Goal: Book appointment/travel/reservation

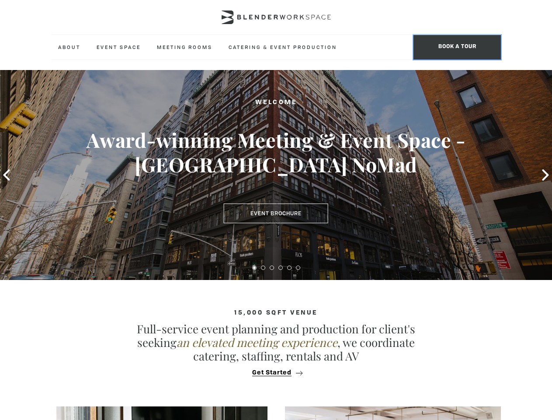
click at [458, 47] on span "BOOK A TOUR" at bounding box center [457, 47] width 87 height 24
click at [7, 175] on icon at bounding box center [6, 174] width 7 height 11
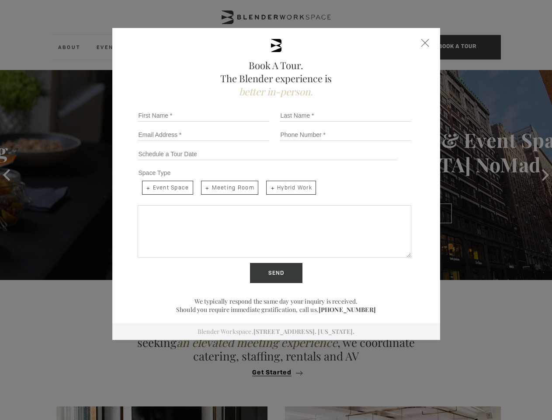
click at [546, 175] on div "Book A Tour. The Blender experience is better in-person. Team Size 1 2 3 4 5 6 …" at bounding box center [276, 210] width 552 height 420
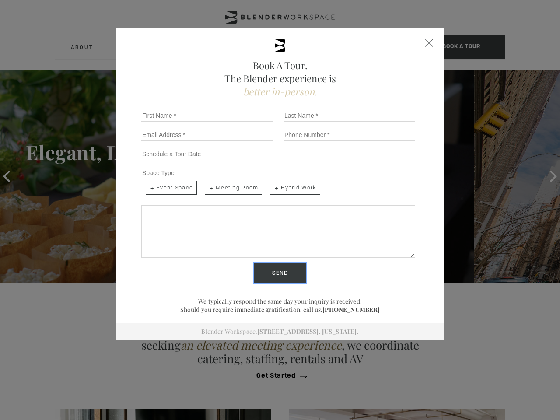
click at [255, 268] on input "Send" at bounding box center [280, 273] width 52 height 20
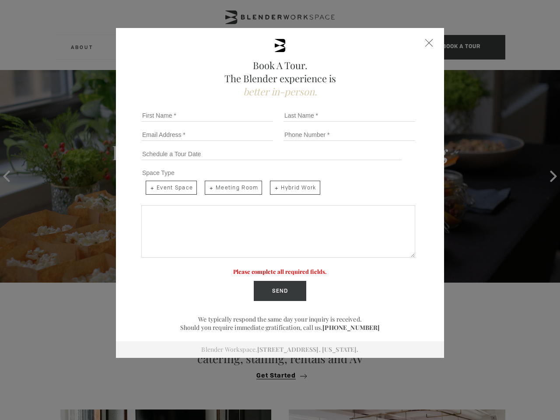
click at [263, 268] on label "Please complete all required fields." at bounding box center [280, 271] width 94 height 7
click at [272, 268] on label "Please complete all required fields." at bounding box center [280, 271] width 94 height 7
click at [281, 268] on label "Please complete all required fields." at bounding box center [280, 271] width 94 height 7
click at [290, 268] on label "Please complete all required fields." at bounding box center [280, 271] width 94 height 7
click at [298, 268] on label "Please complete all required fields." at bounding box center [280, 271] width 94 height 7
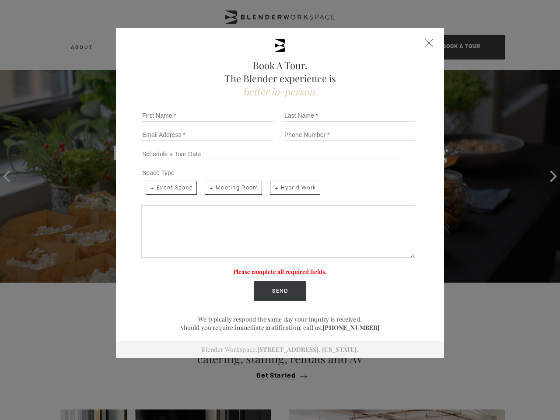
click at [276, 373] on div "Book A Tour. The Blender experience is better in-person. Team Size 1 2 3 4 5 6 …" at bounding box center [280, 210] width 560 height 420
